Goal: Task Accomplishment & Management: Use online tool/utility

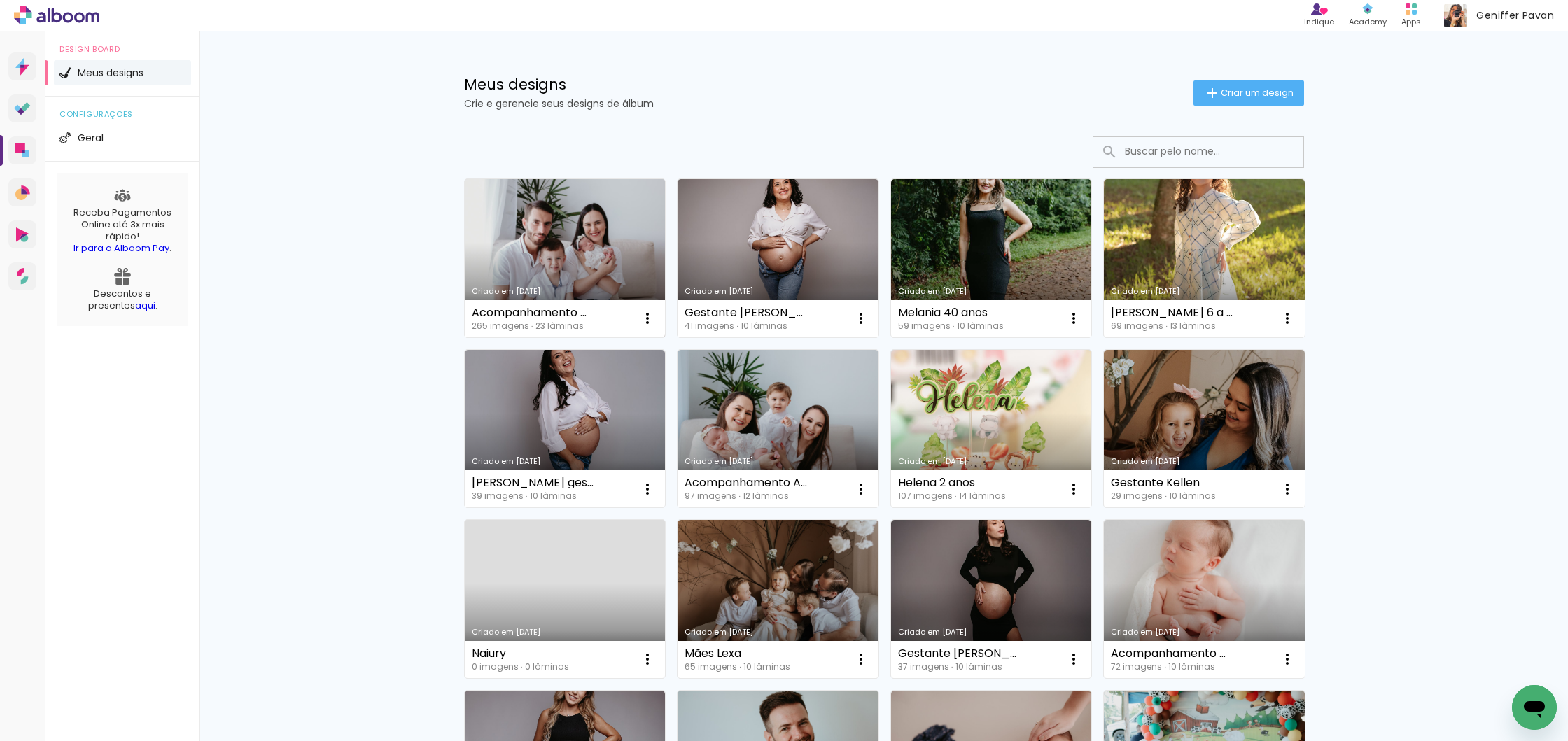
click at [558, 233] on link "Criado em [DATE]" at bounding box center [565, 258] width 201 height 158
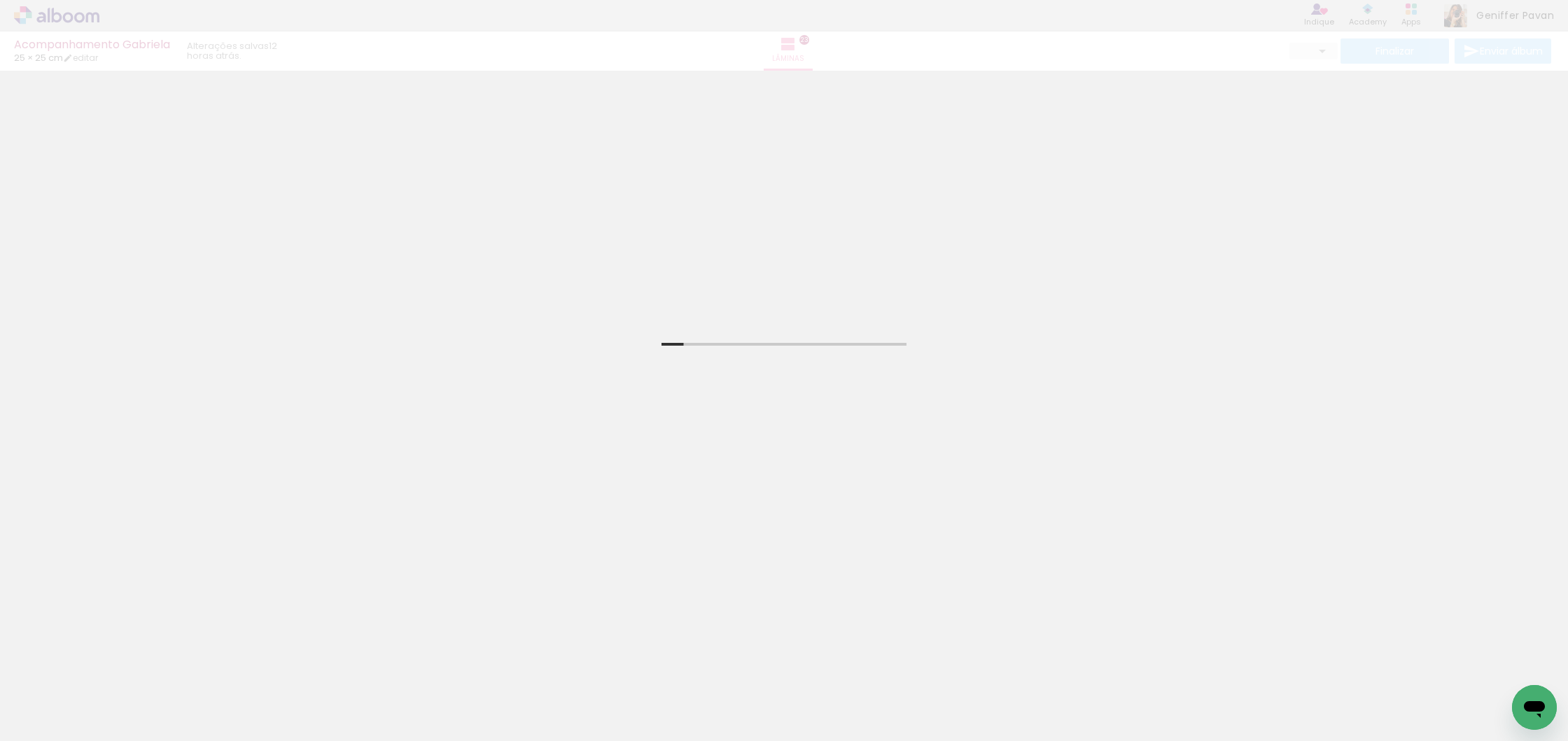
scroll to position [-1, 1]
